Goal: Information Seeking & Learning: Learn about a topic

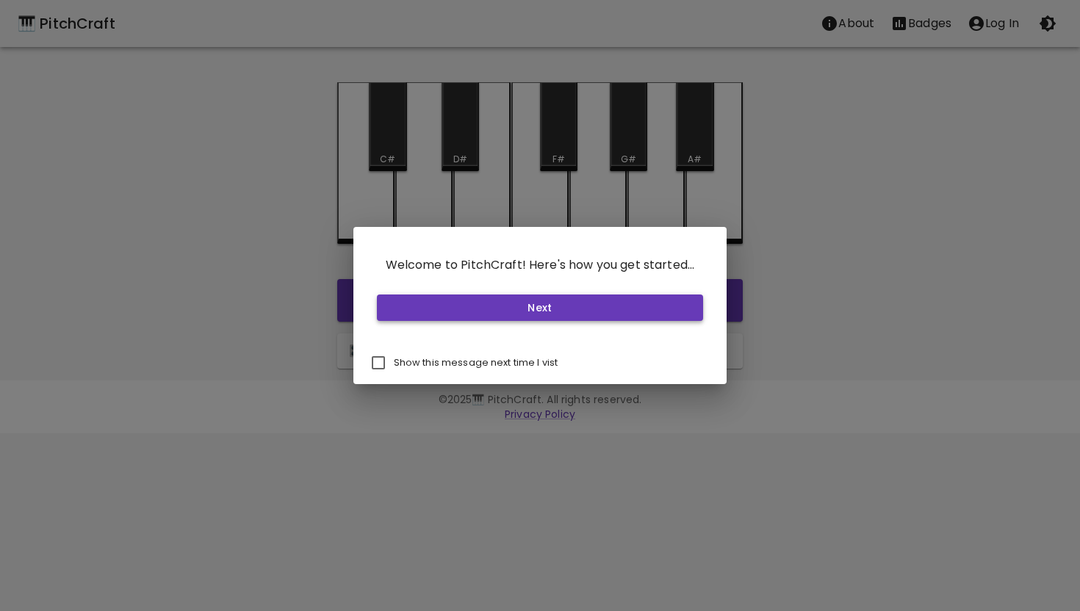
click at [548, 308] on button "Next" at bounding box center [540, 308] width 327 height 27
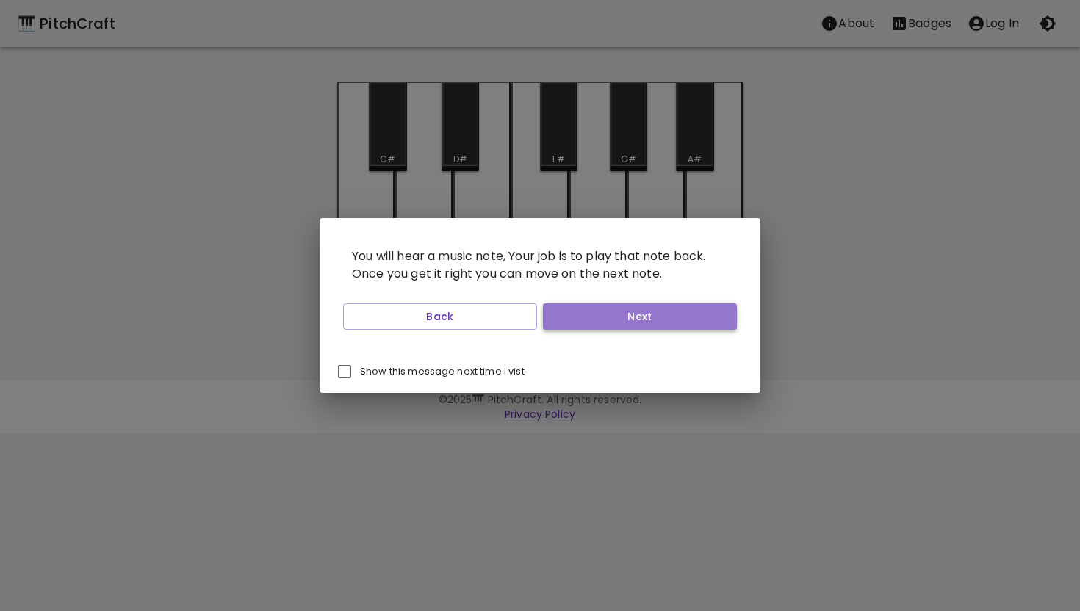
click at [599, 315] on button "Next" at bounding box center [640, 316] width 194 height 27
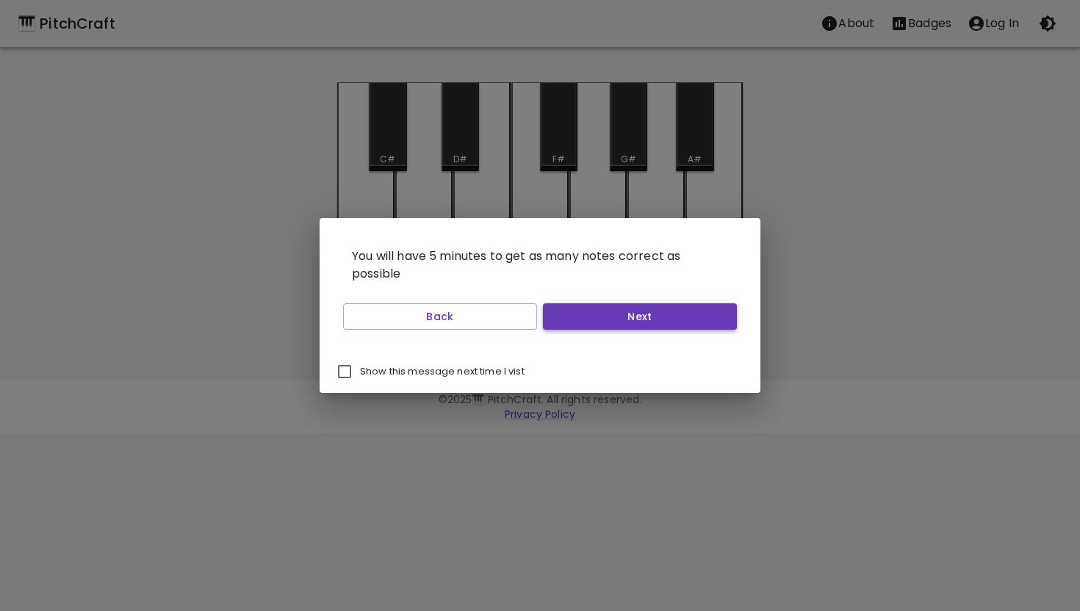
click at [624, 314] on button "Next" at bounding box center [640, 316] width 194 height 27
click at [624, 314] on button "Start Playing" at bounding box center [640, 316] width 194 height 27
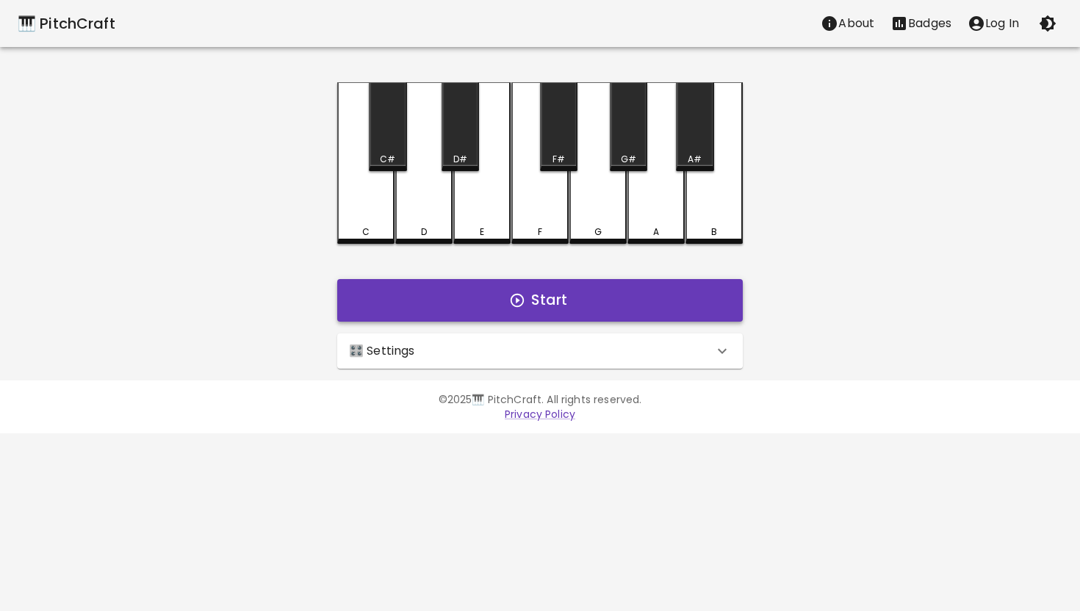
click at [558, 297] on button "Start" at bounding box center [540, 300] width 406 height 43
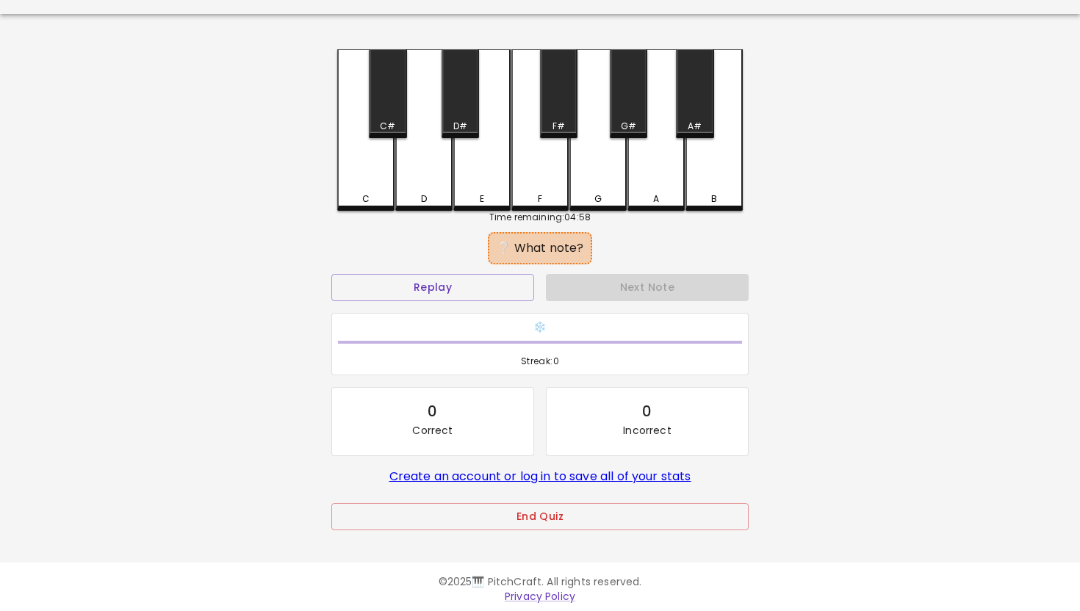
scroll to position [37, 0]
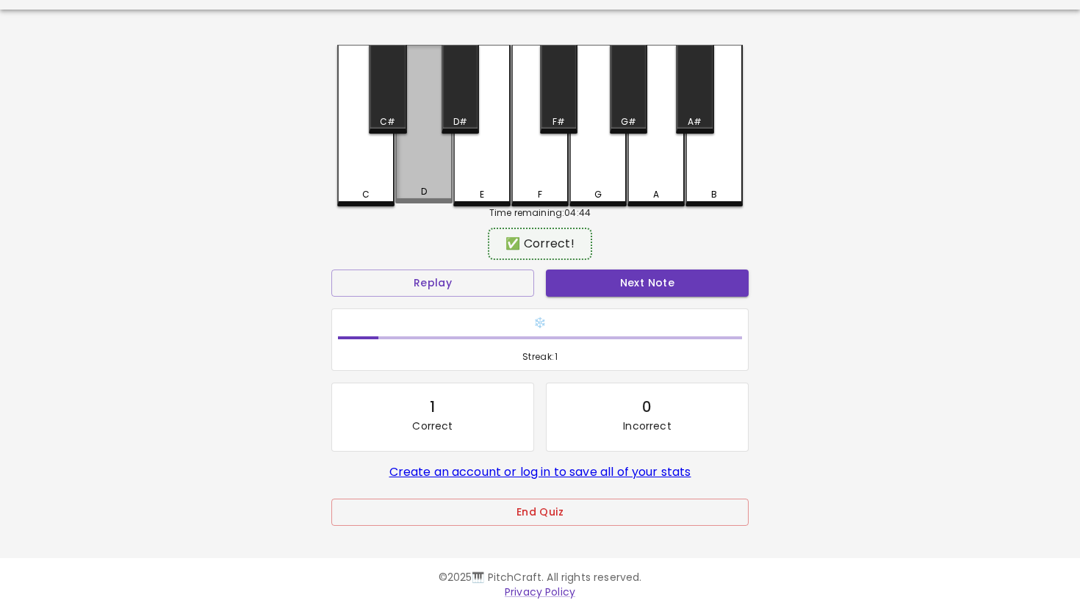
click at [414, 159] on div "D" at bounding box center [423, 124] width 57 height 159
click at [639, 285] on button "Next Note" at bounding box center [647, 283] width 203 height 27
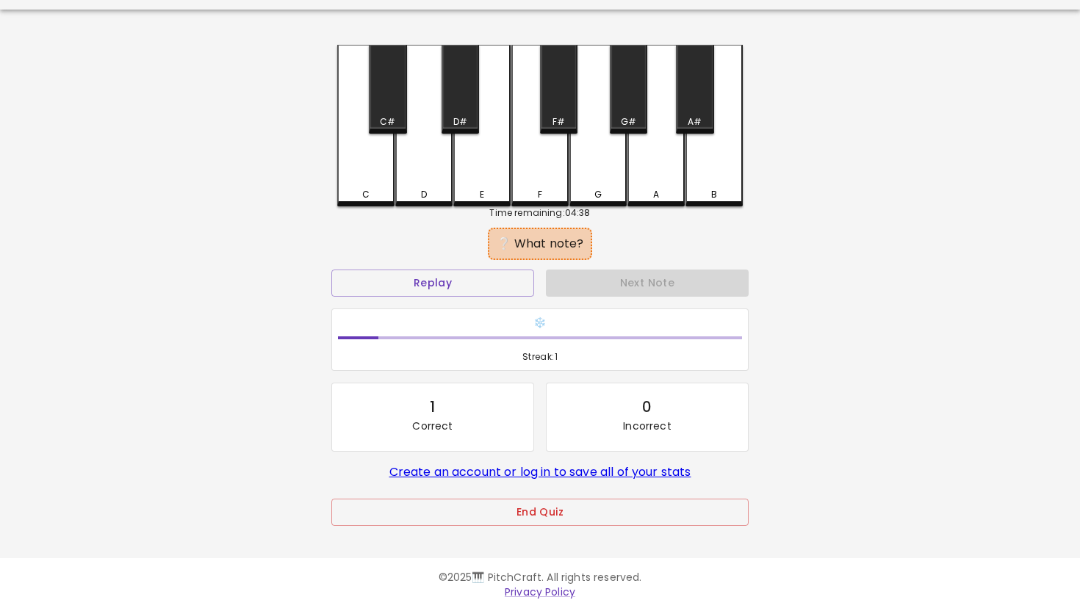
click at [550, 163] on div "F" at bounding box center [539, 126] width 57 height 162
click at [568, 117] on div "F#" at bounding box center [558, 121] width 35 height 13
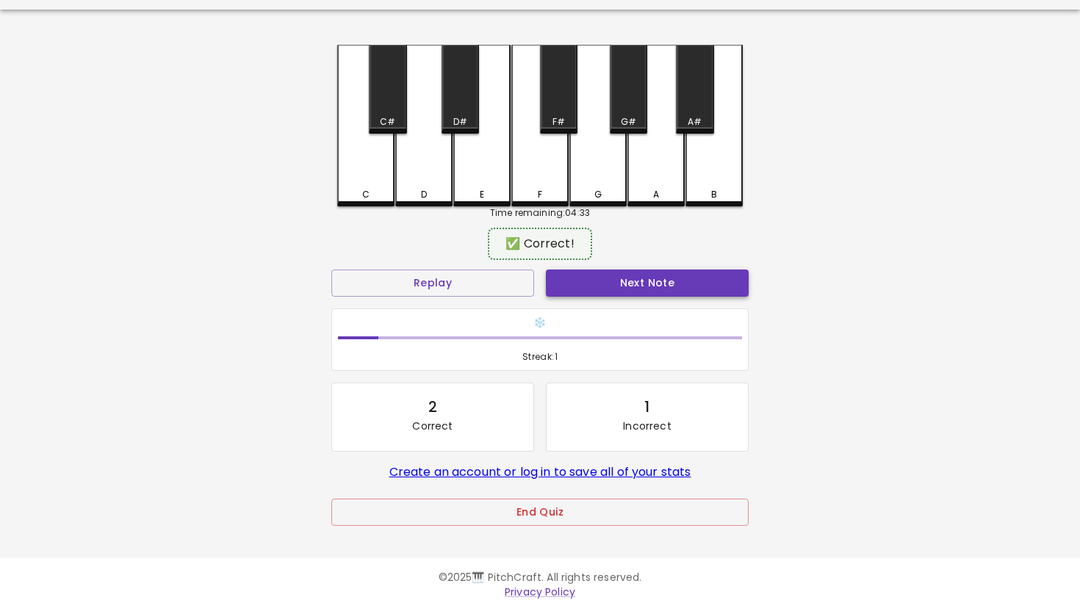
click at [626, 288] on button "Next Note" at bounding box center [647, 283] width 203 height 27
click at [550, 177] on div "F" at bounding box center [539, 124] width 57 height 159
click at [616, 280] on button "Next Note" at bounding box center [647, 283] width 203 height 27
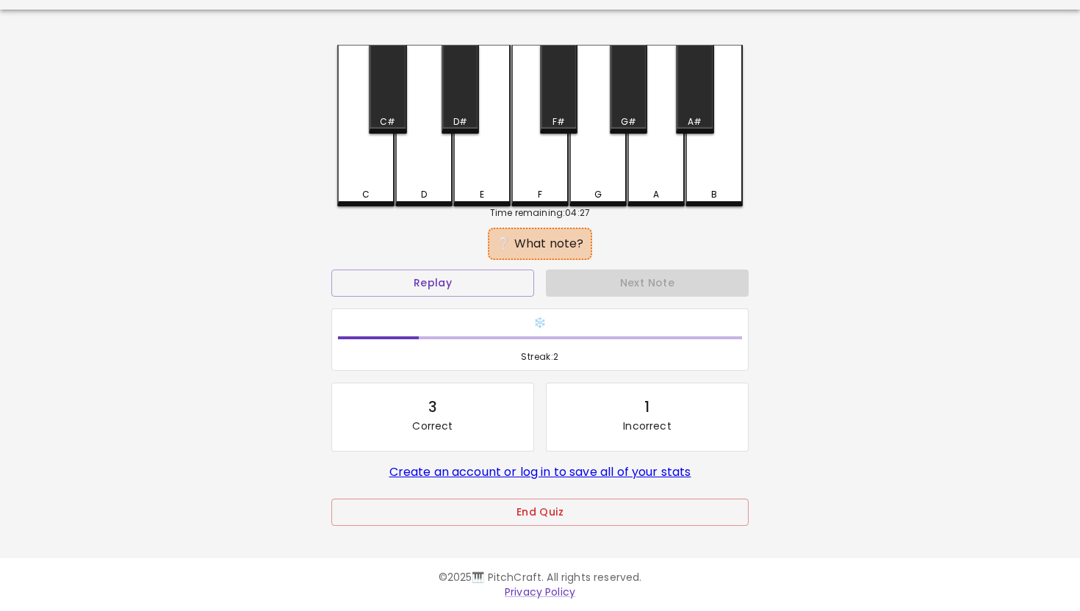
click at [394, 100] on div "C#" at bounding box center [387, 89] width 37 height 89
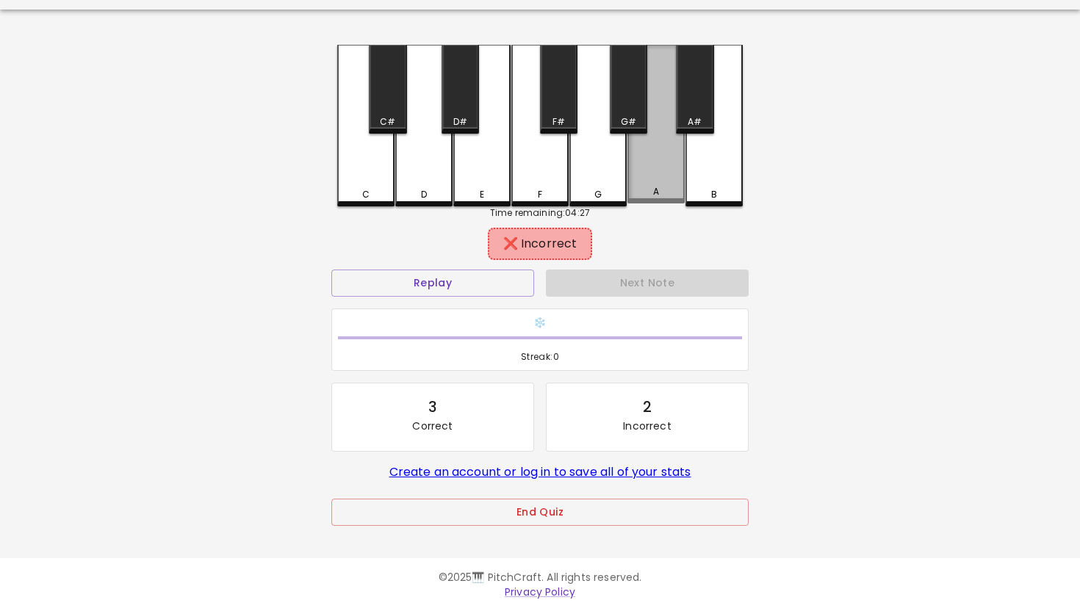
click at [652, 159] on div "A" at bounding box center [655, 124] width 57 height 159
click at [696, 112] on div "A#" at bounding box center [694, 89] width 37 height 89
click at [710, 178] on div "B" at bounding box center [713, 126] width 57 height 162
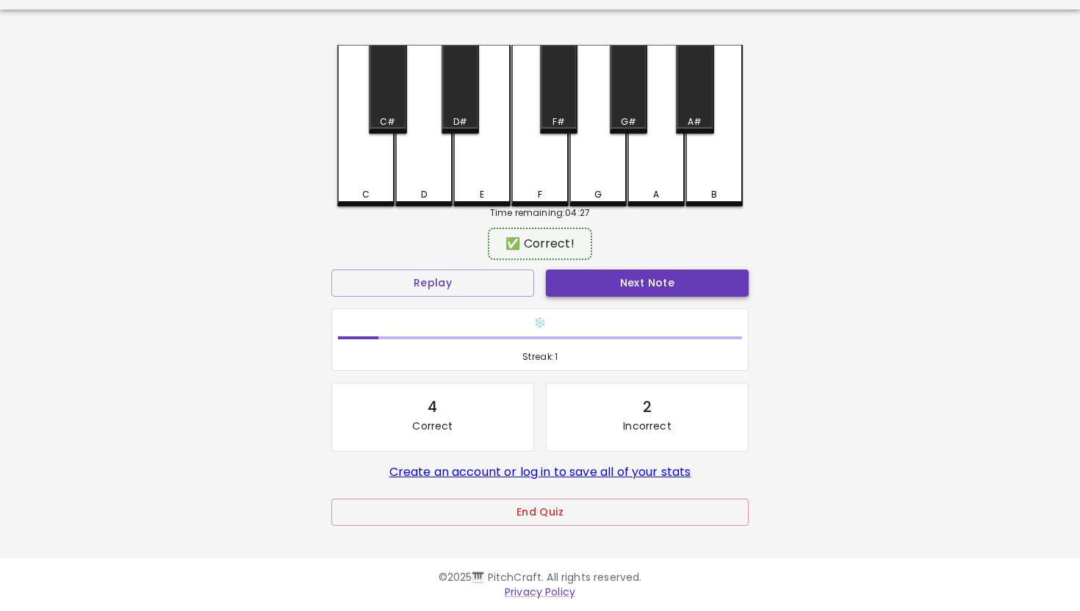
click at [657, 285] on button "Next Note" at bounding box center [647, 283] width 203 height 27
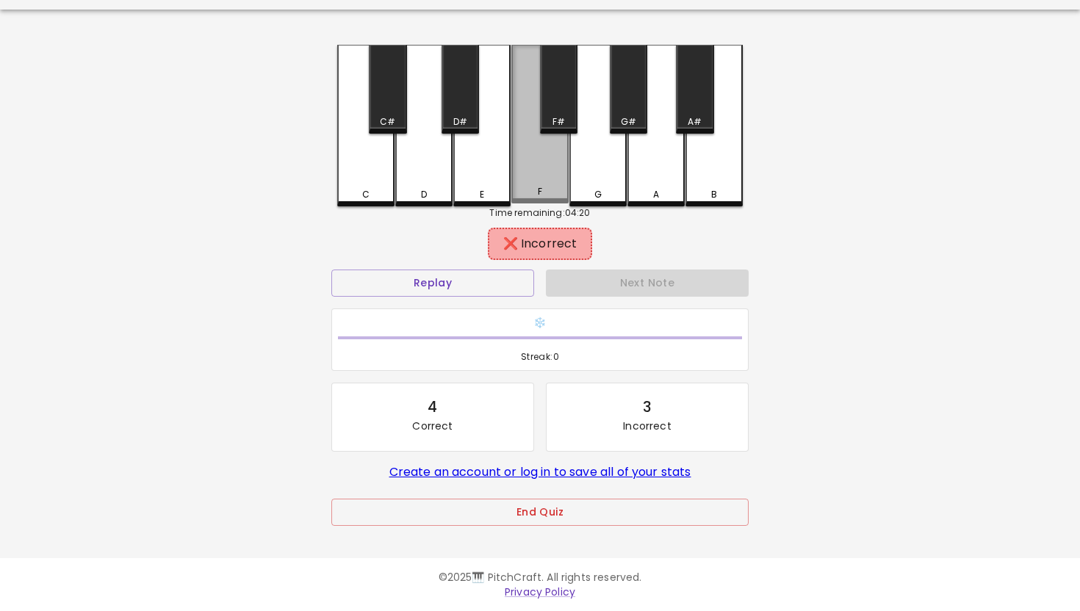
click at [542, 156] on div "F" at bounding box center [539, 124] width 57 height 159
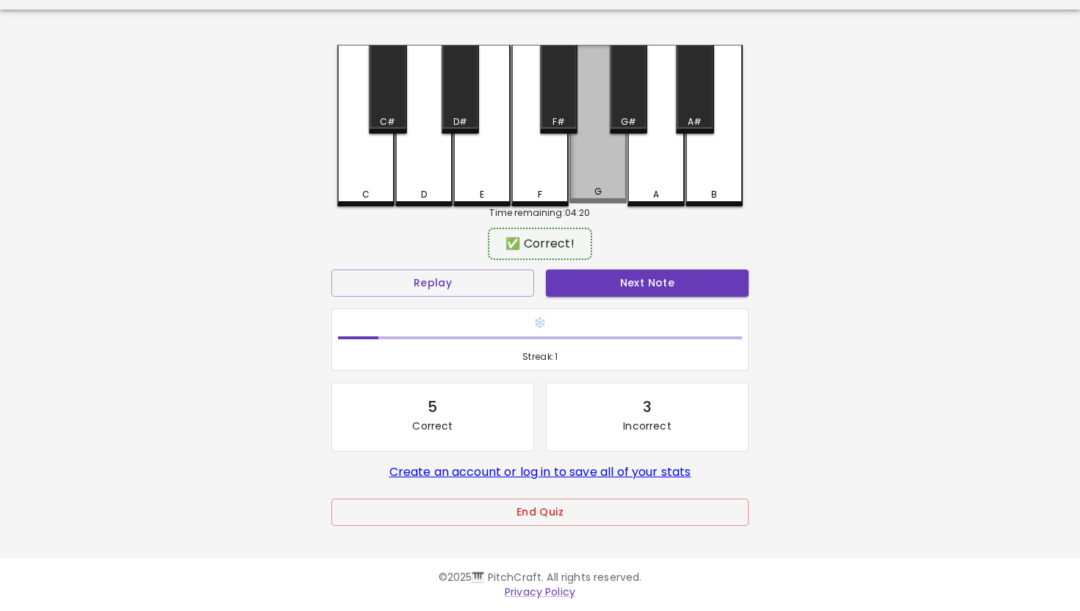
click at [607, 176] on div "G" at bounding box center [597, 124] width 57 height 159
click at [653, 282] on button "Next Note" at bounding box center [647, 283] width 203 height 27
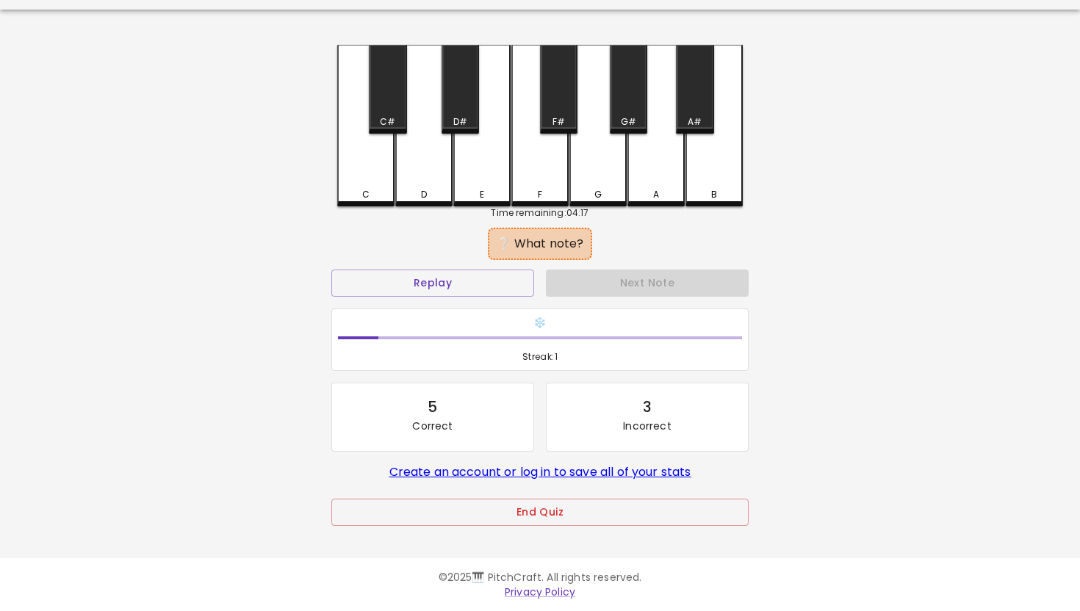
click at [500, 172] on div "E" at bounding box center [481, 126] width 57 height 162
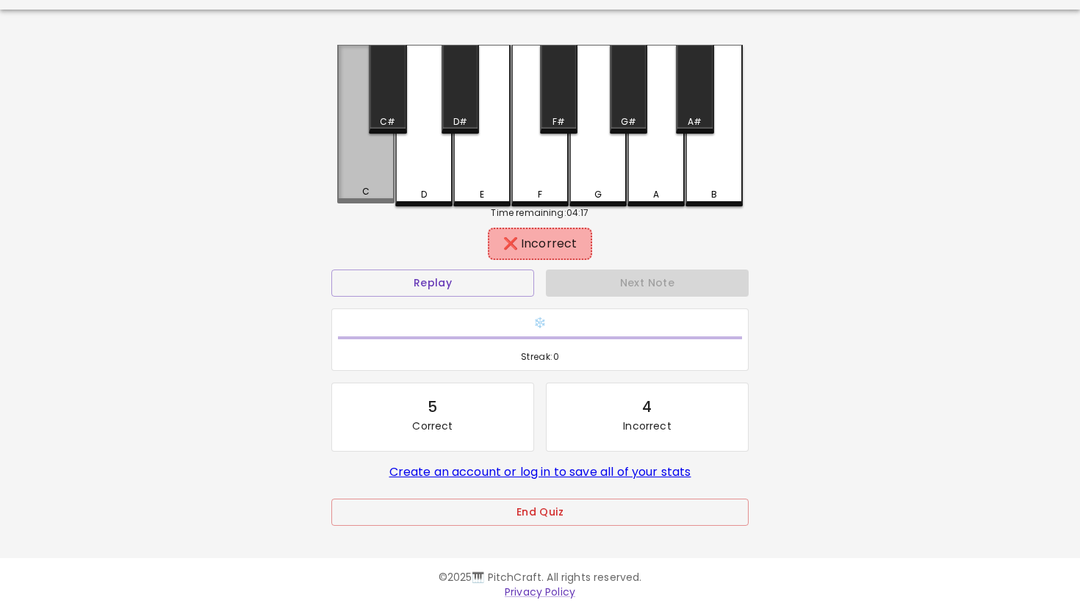
click at [386, 161] on div "C" at bounding box center [365, 124] width 57 height 159
click at [392, 120] on div "C#" at bounding box center [387, 121] width 15 height 13
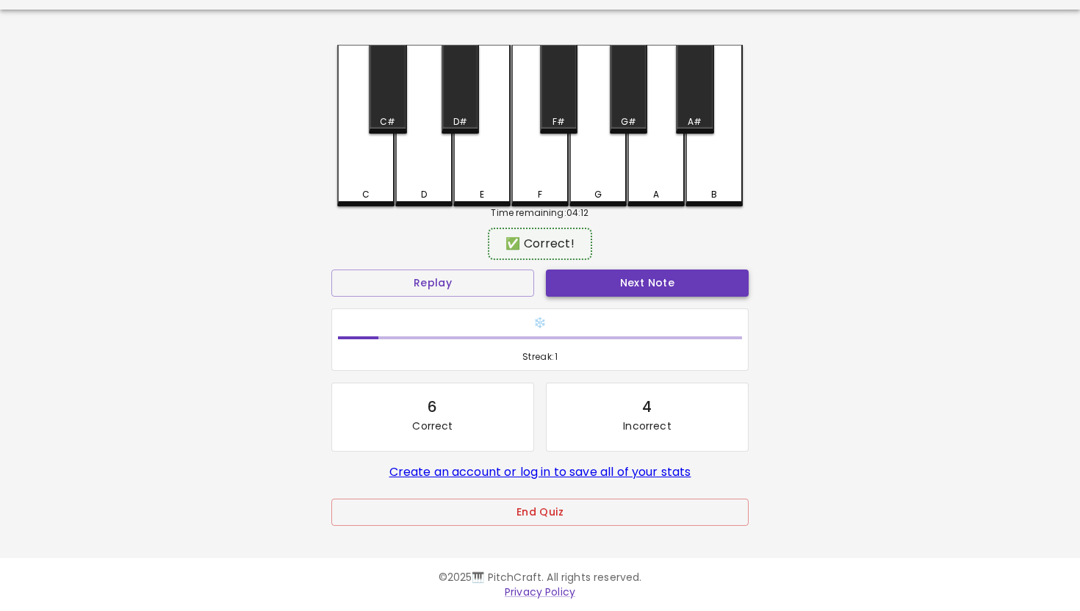
click at [648, 285] on button "Next Note" at bounding box center [647, 283] width 203 height 27
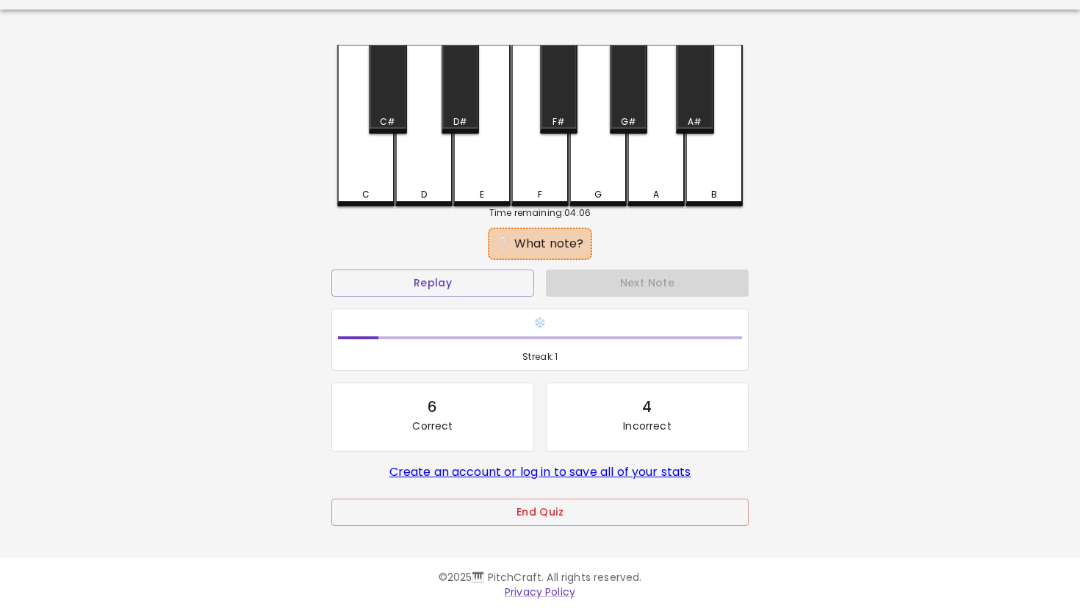
click at [466, 120] on div "D#" at bounding box center [460, 121] width 14 height 13
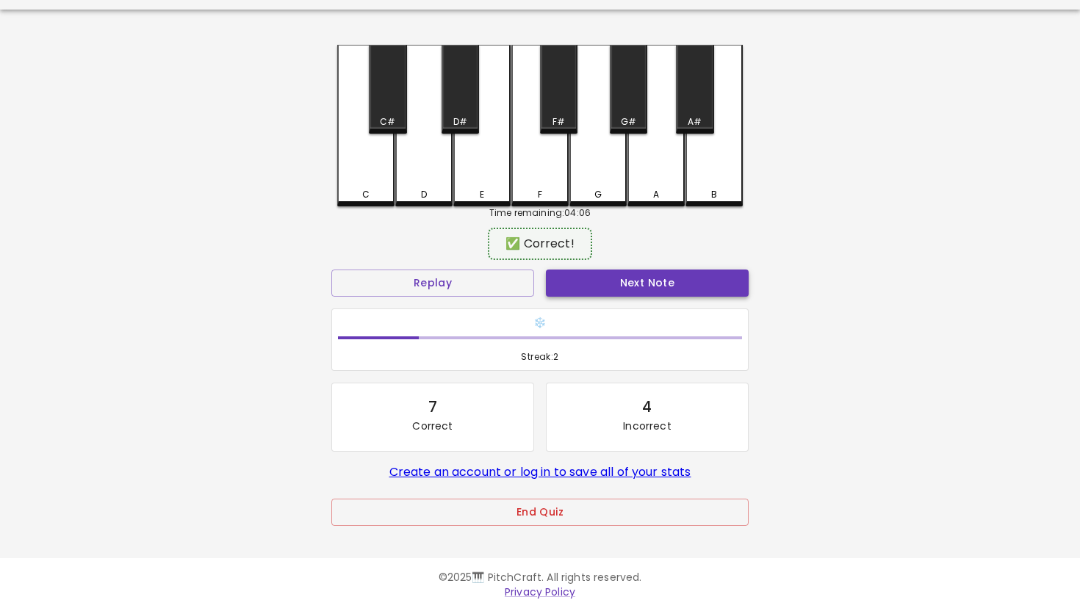
click at [625, 278] on button "Next Note" at bounding box center [647, 283] width 203 height 27
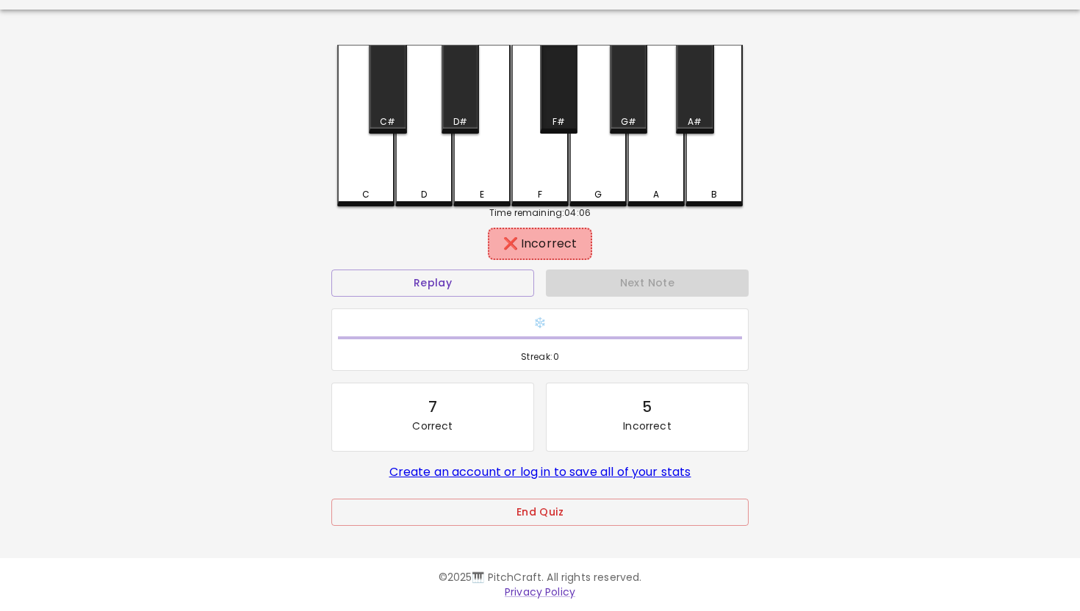
click at [567, 121] on div "F#" at bounding box center [558, 121] width 35 height 13
click at [590, 172] on div "G" at bounding box center [597, 126] width 57 height 162
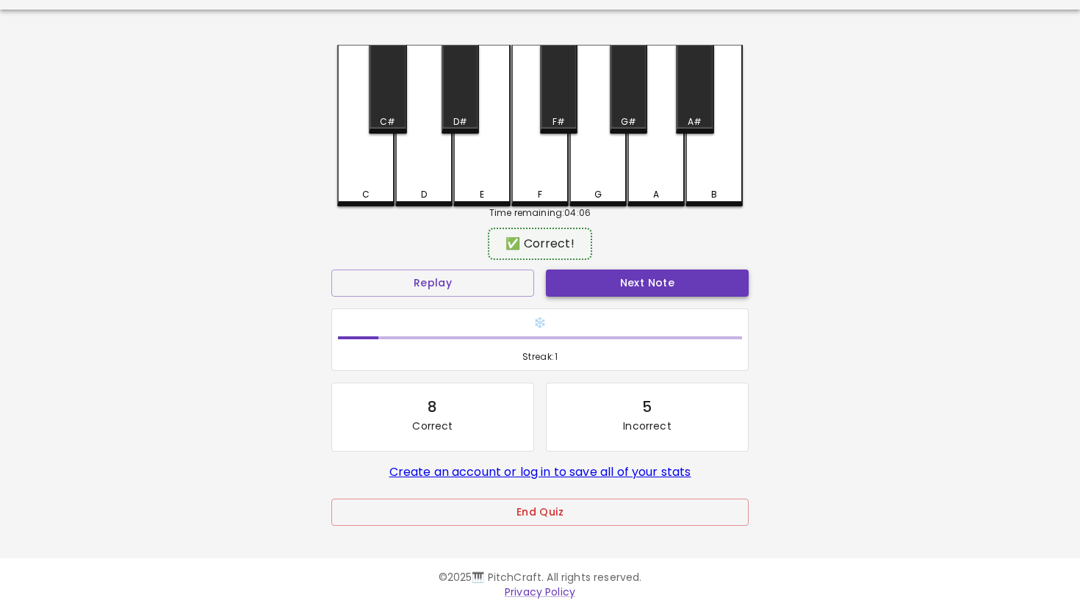
click at [644, 288] on button "Next Note" at bounding box center [647, 283] width 203 height 27
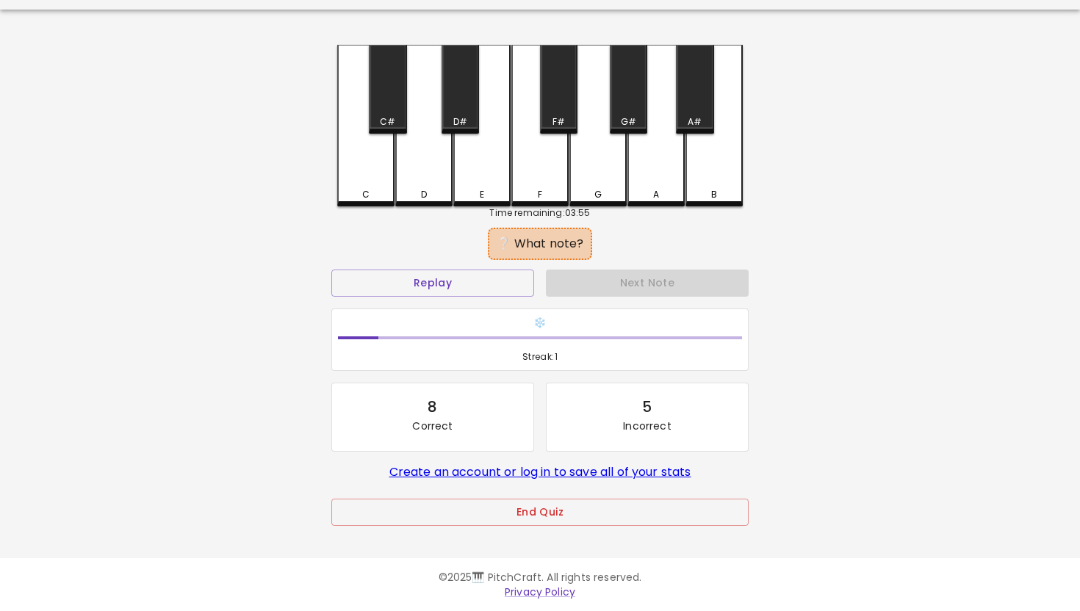
click at [494, 170] on div "E" at bounding box center [481, 126] width 57 height 162
click at [534, 172] on div "F" at bounding box center [539, 126] width 57 height 162
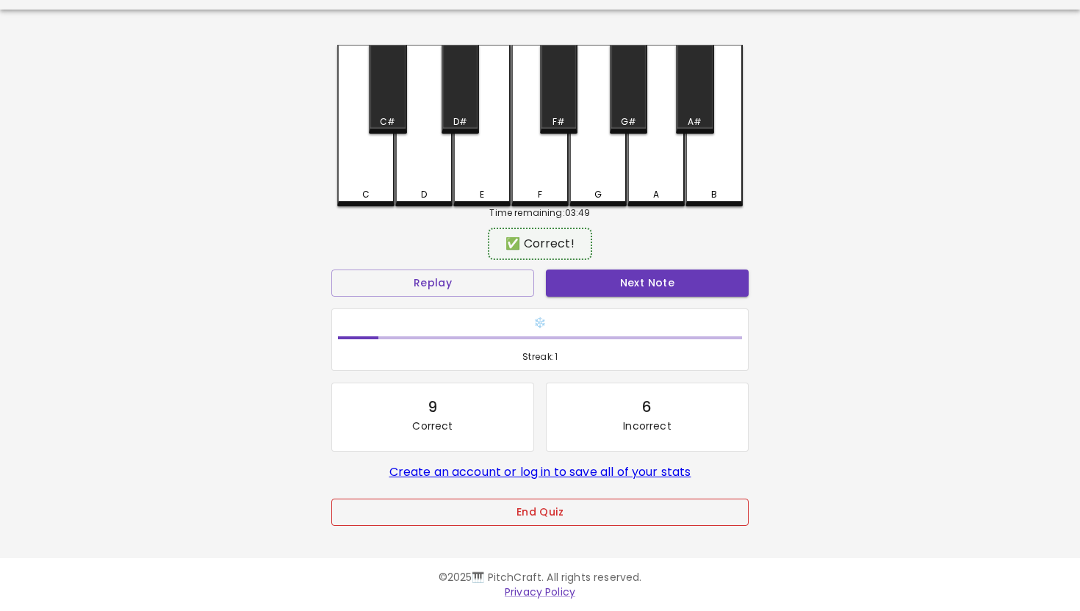
click at [533, 507] on button "End Quiz" at bounding box center [539, 512] width 417 height 27
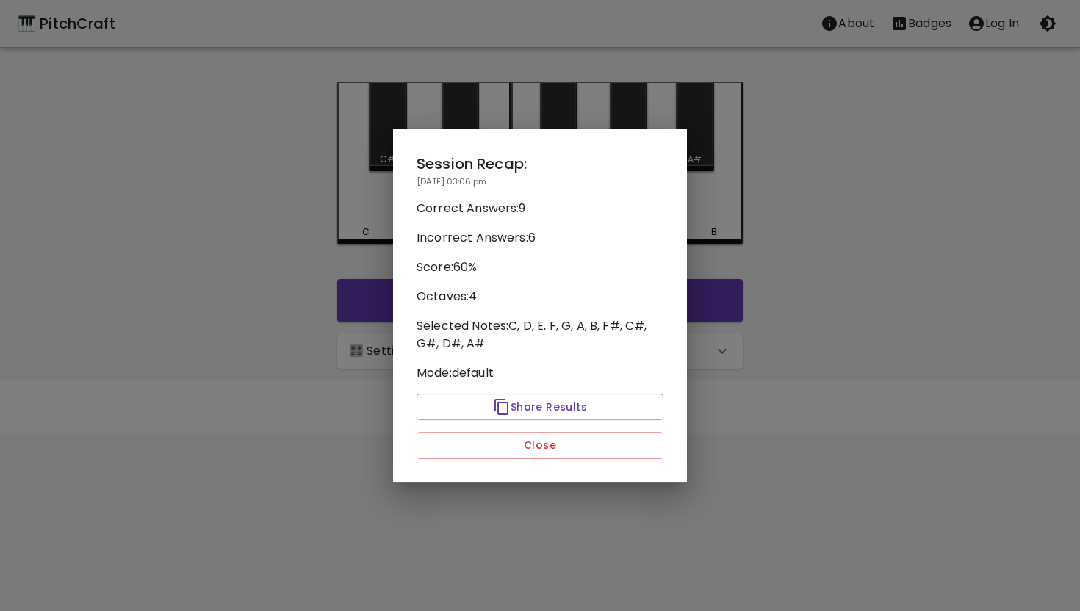
scroll to position [0, 0]
click at [539, 444] on button "Close" at bounding box center [540, 445] width 247 height 27
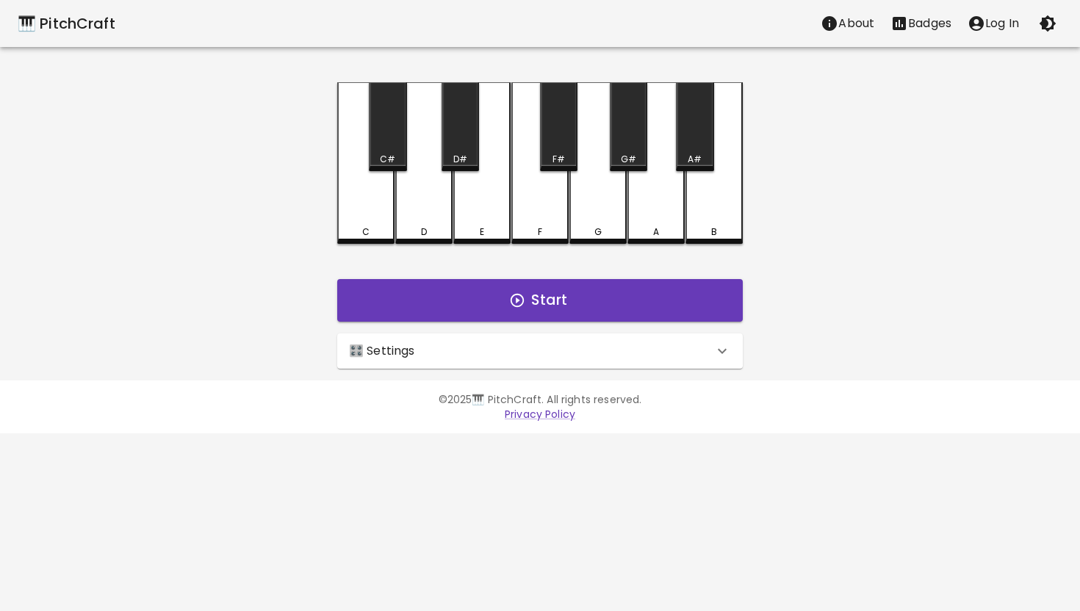
click at [616, 341] on div "🎛️ Settings" at bounding box center [540, 351] width 406 height 35
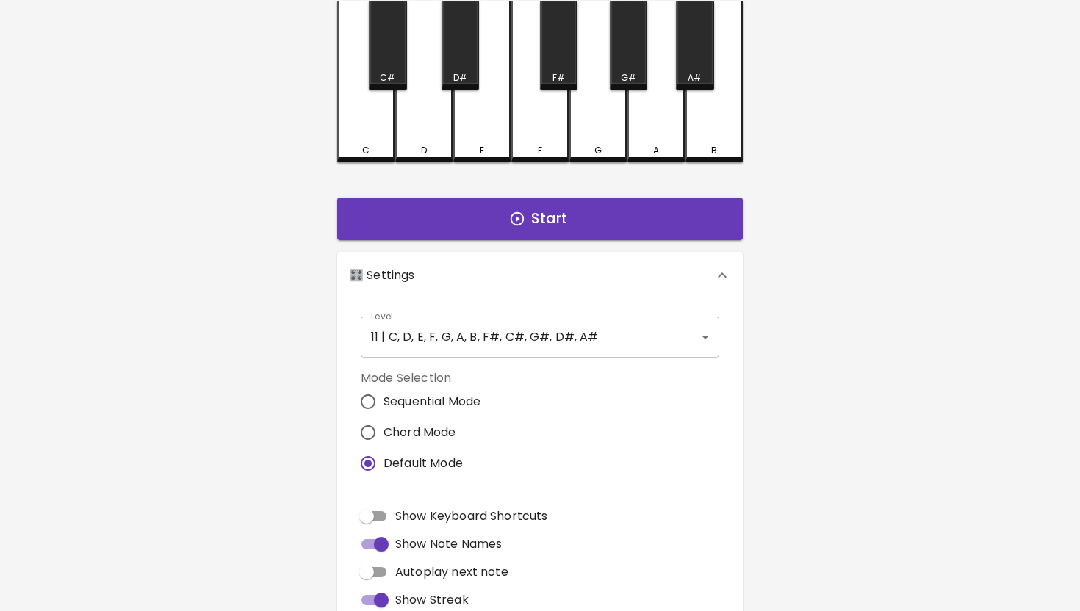
scroll to position [83, 0]
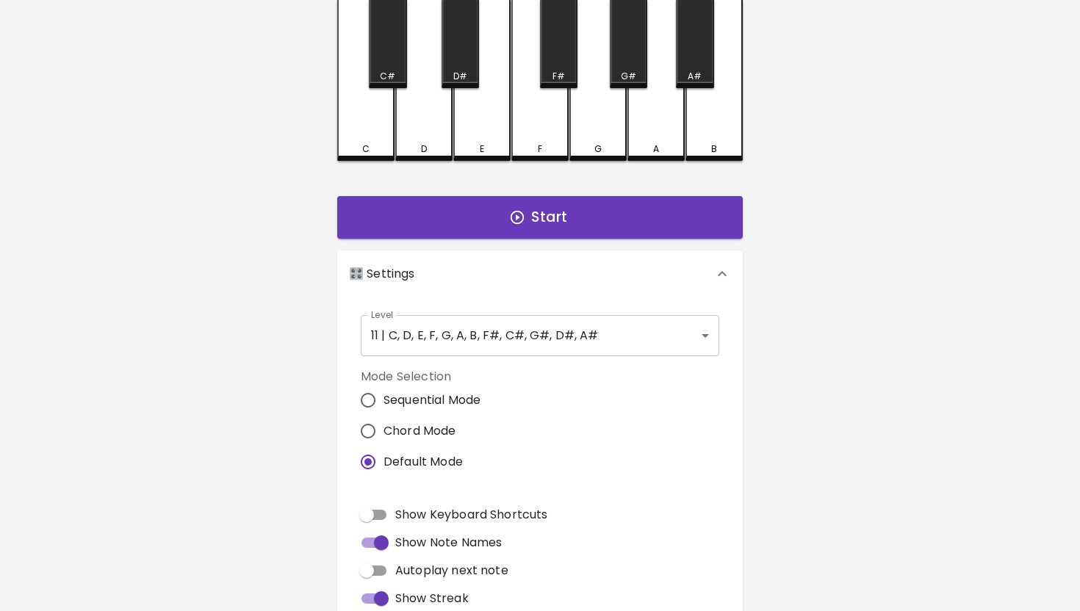
click at [708, 334] on body "🎹 PitchCraft About Badges Log In C C# D D# E F F# G G# A A# B Start 🎛️ Settings…" at bounding box center [540, 362] width 1080 height 890
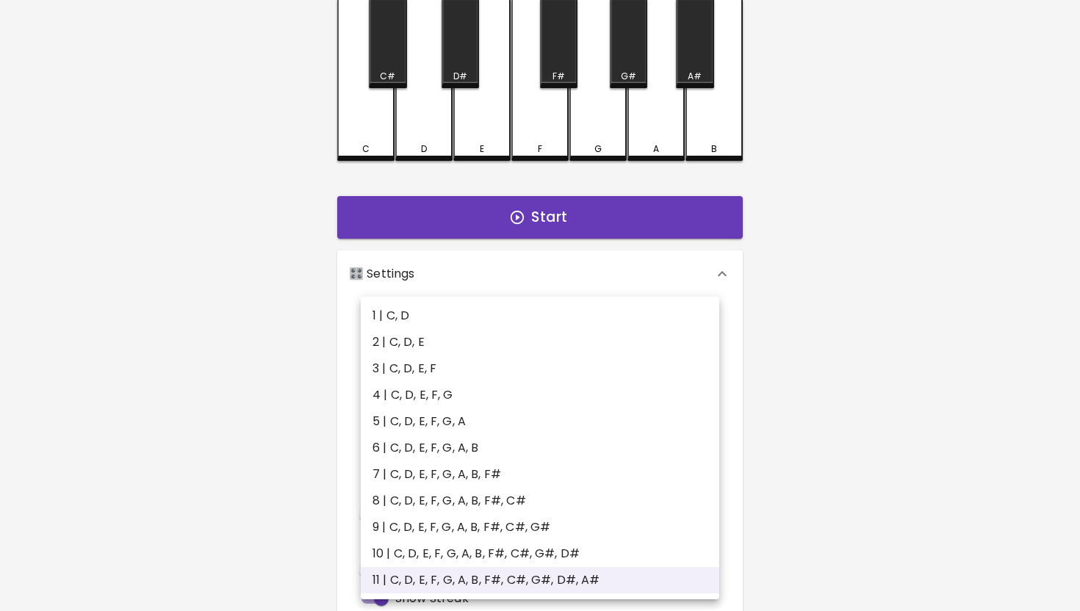
click at [776, 361] on div at bounding box center [540, 305] width 1080 height 611
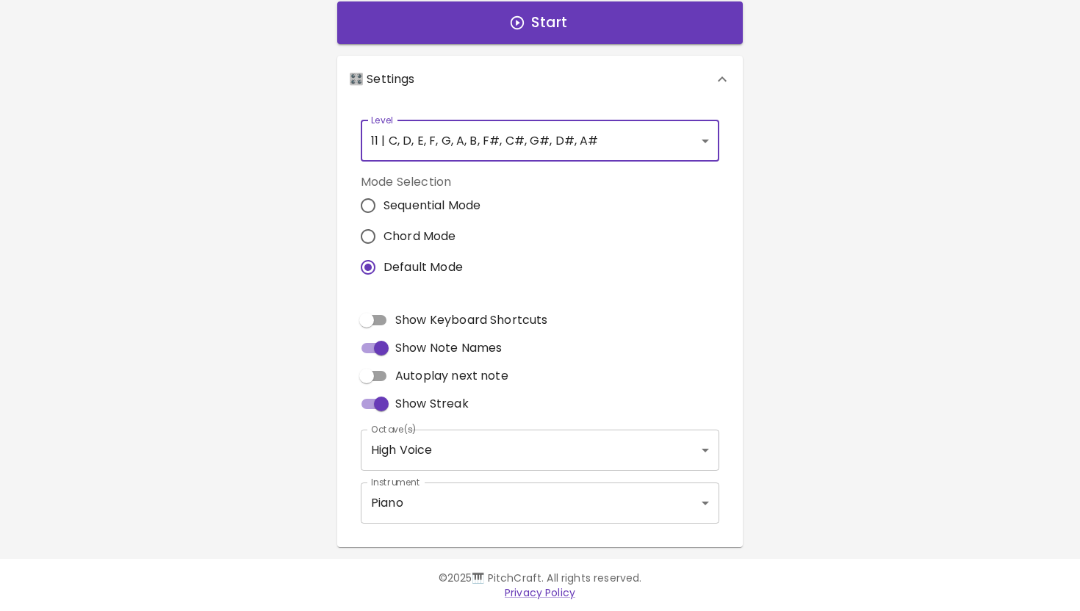
scroll to position [0, 0]
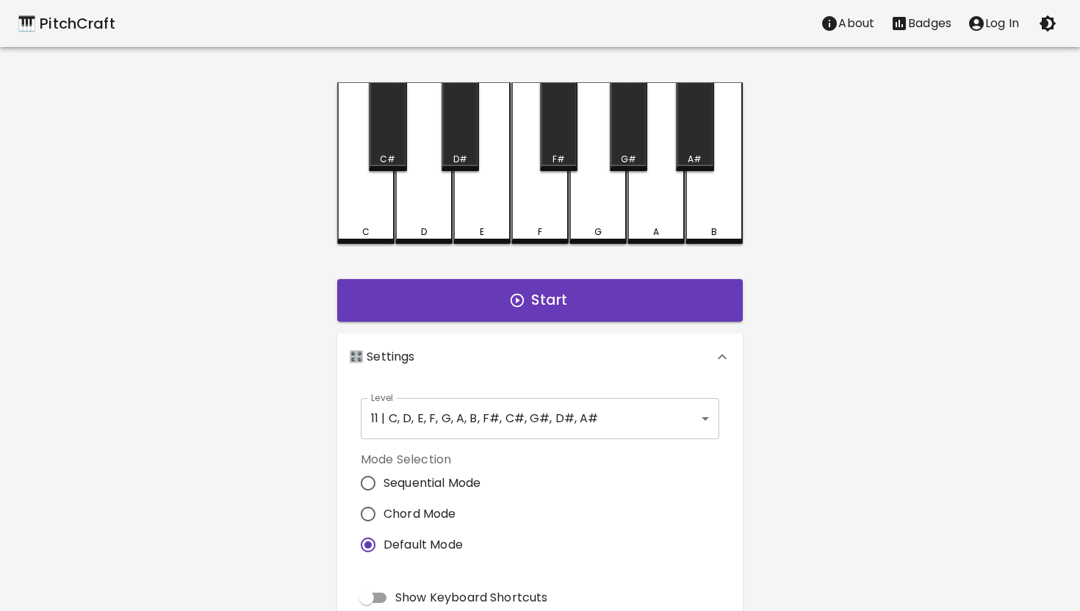
click at [710, 422] on body "🎹 PitchCraft About Badges Log In C C# D D# E F F# G G# A A# B Start 🎛️ Settings…" at bounding box center [540, 445] width 1080 height 890
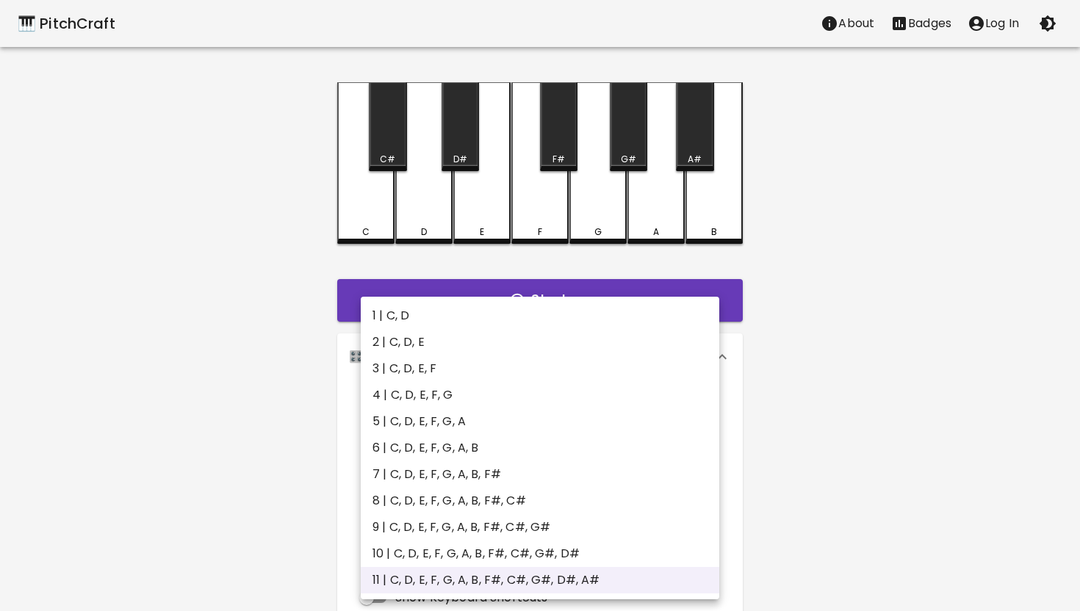
click at [832, 422] on div at bounding box center [540, 305] width 1080 height 611
